Goal: Check status: Check status

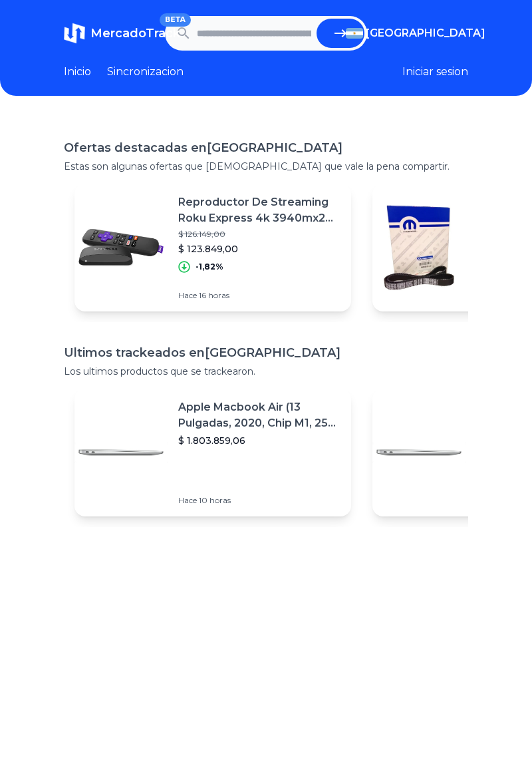
click at [444, 8] on header "MercadoTrack BETA [GEOGRAPHIC_DATA] [GEOGRAPHIC_DATA] [GEOGRAPHIC_DATA] [GEOGRA…" at bounding box center [266, 48] width 532 height 96
click at [440, 28] on span "[GEOGRAPHIC_DATA]" at bounding box center [426, 33] width 120 height 16
click at [0, 0] on div "[GEOGRAPHIC_DATA]" at bounding box center [0, 0] width 0 height 0
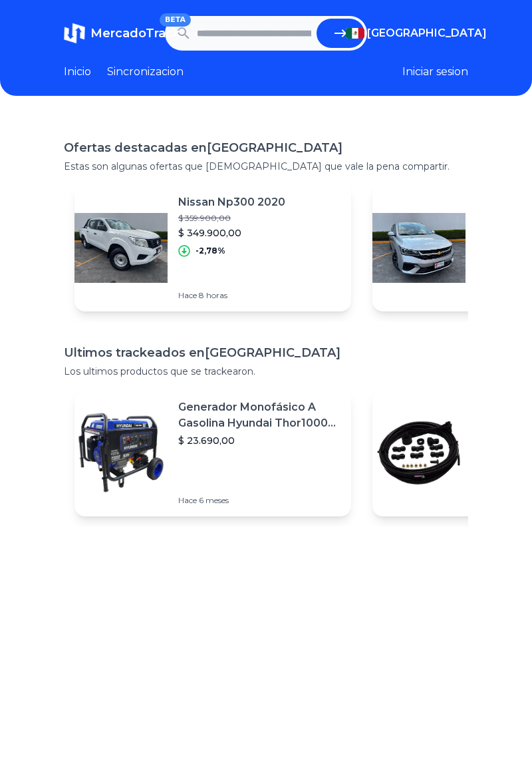
click at [0, 0] on div "[GEOGRAPHIC_DATA]" at bounding box center [0, 0] width 0 height 0
click at [502, 86] on header "MercadoTrack BETA [GEOGRAPHIC_DATA] [GEOGRAPHIC_DATA] [GEOGRAPHIC_DATA] [GEOGRA…" at bounding box center [266, 48] width 532 height 96
click at [214, 29] on input "text" at bounding box center [254, 33] width 114 height 29
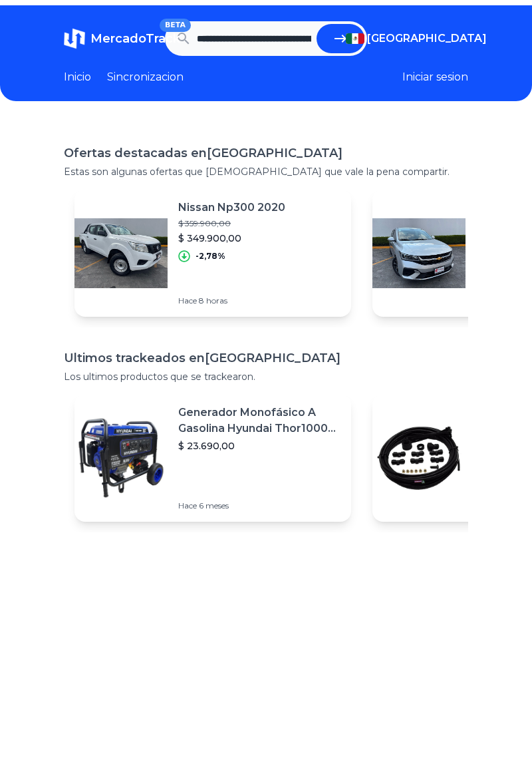
scroll to position [0, 939]
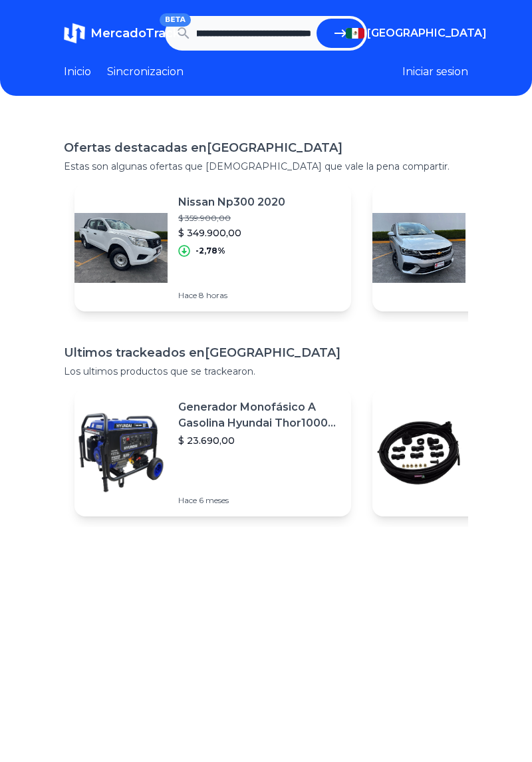
click at [349, 28] on button "submit" at bounding box center [341, 33] width 48 height 29
type input "**********"
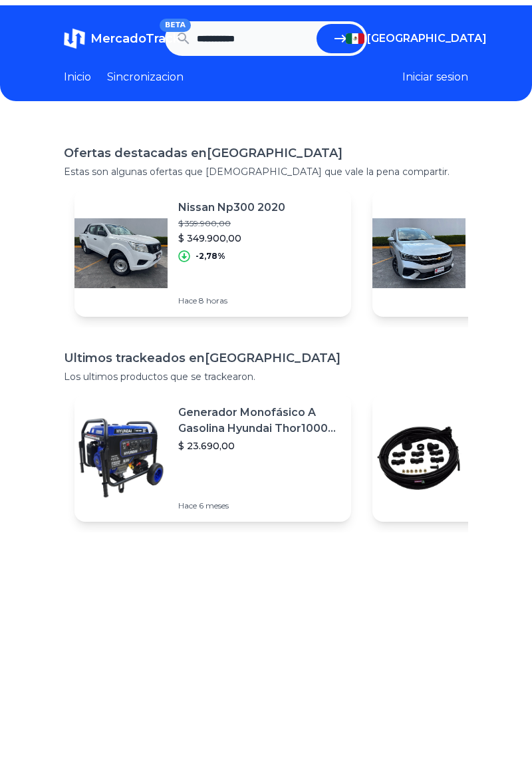
scroll to position [0, 0]
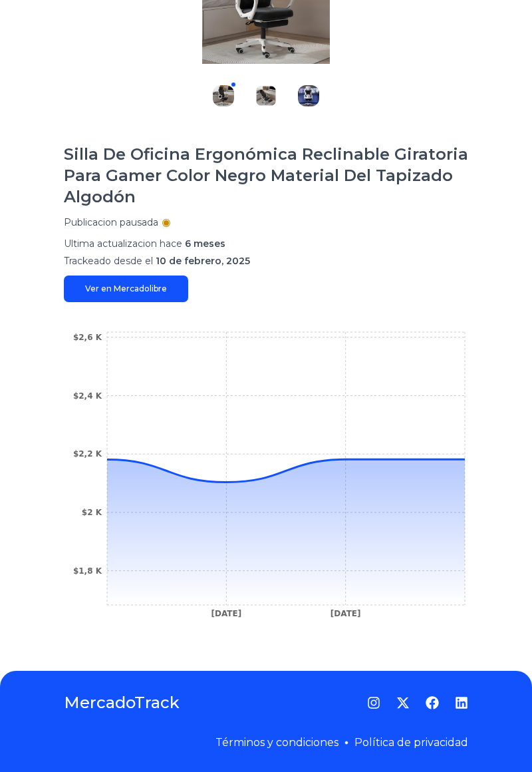
scroll to position [268, 0]
click at [124, 459] on icon at bounding box center [286, 532] width 358 height 146
click at [128, 470] on icon at bounding box center [286, 532] width 358 height 146
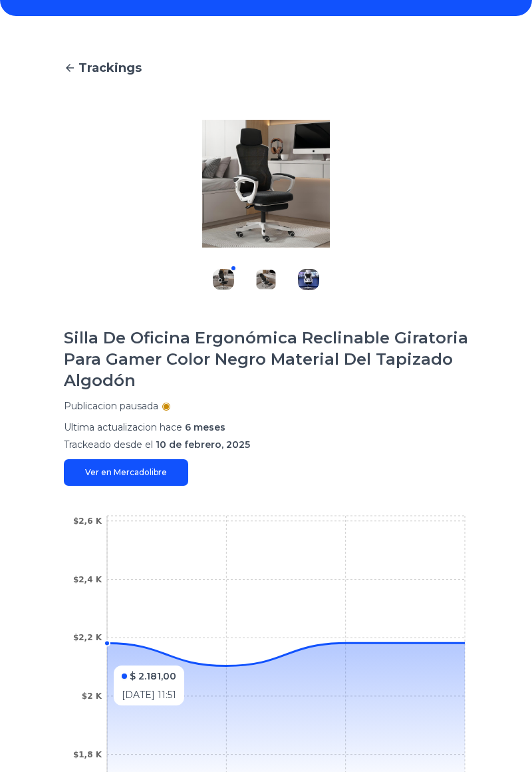
scroll to position [0, 0]
